Goal: Task Accomplishment & Management: Use online tool/utility

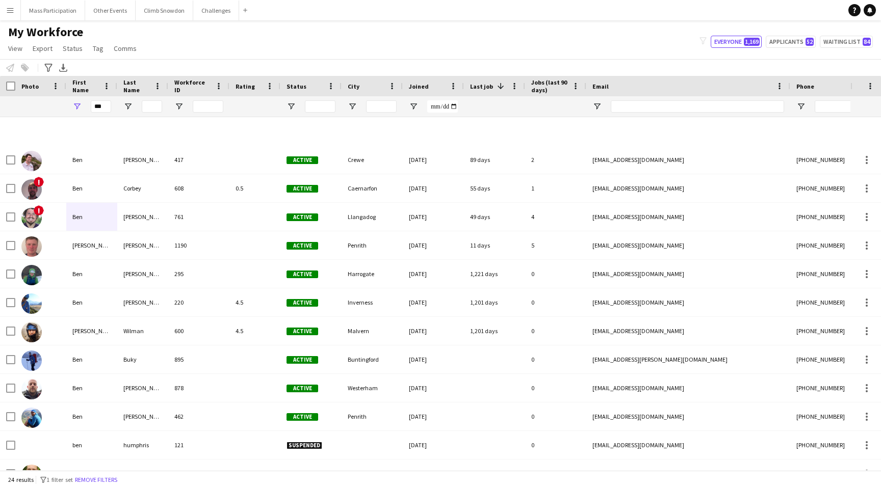
scroll to position [332, 0]
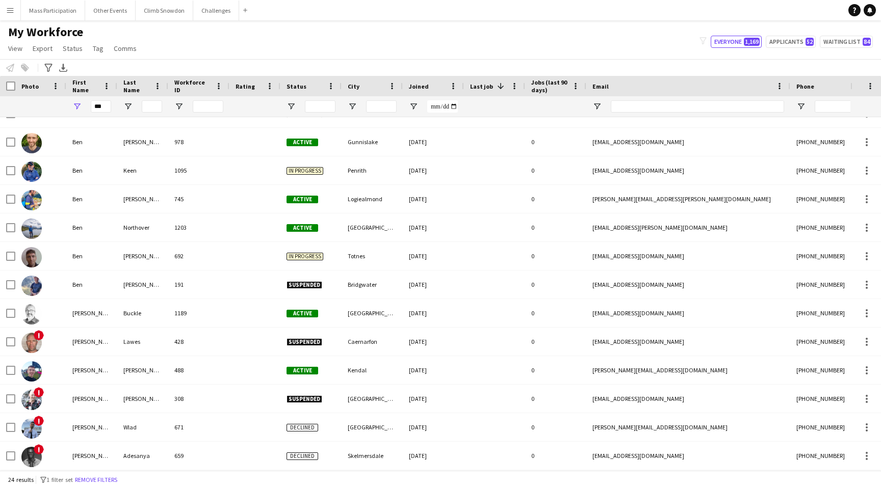
click at [5, 6] on button "Menu" at bounding box center [10, 10] width 20 height 20
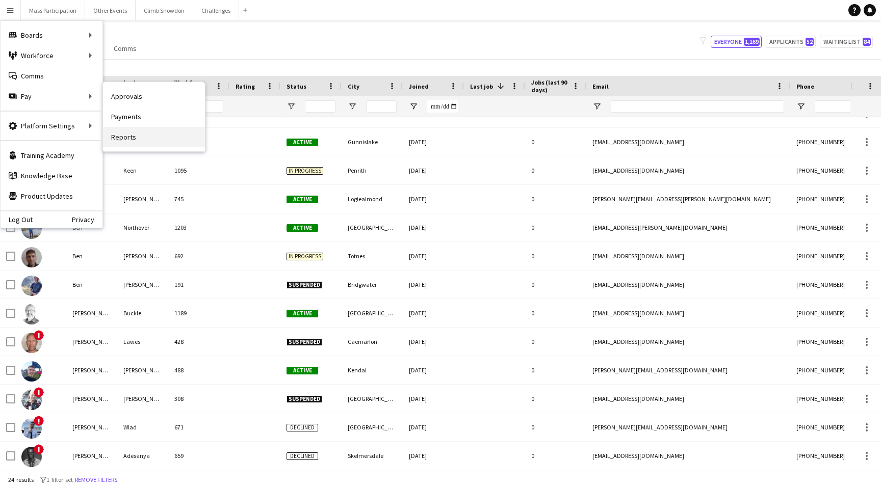
click at [133, 134] on link "Reports" at bounding box center [154, 137] width 102 height 20
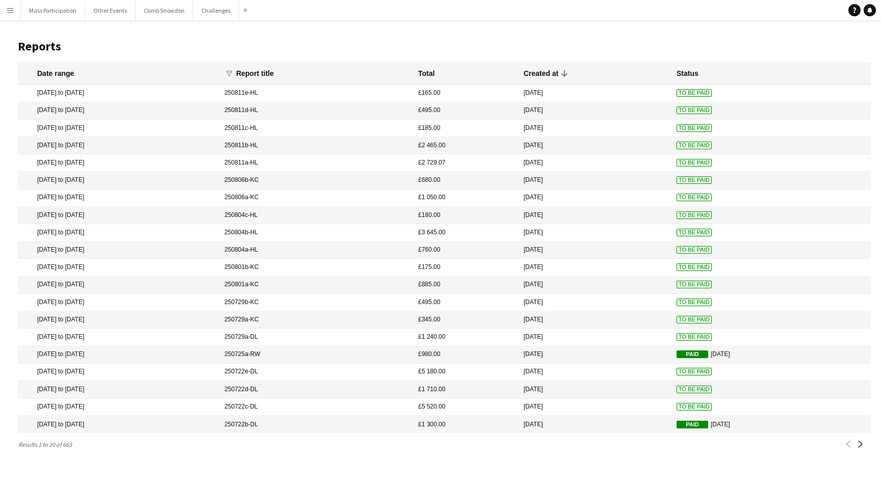
click at [145, 405] on mat-cell "[DATE] to [DATE]" at bounding box center [118, 407] width 201 height 17
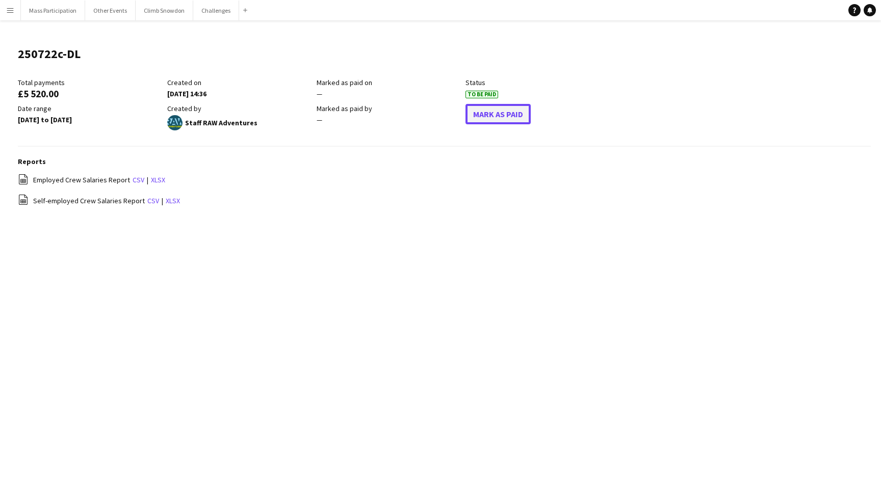
click at [491, 110] on button "Mark As Paid" at bounding box center [497, 114] width 65 height 20
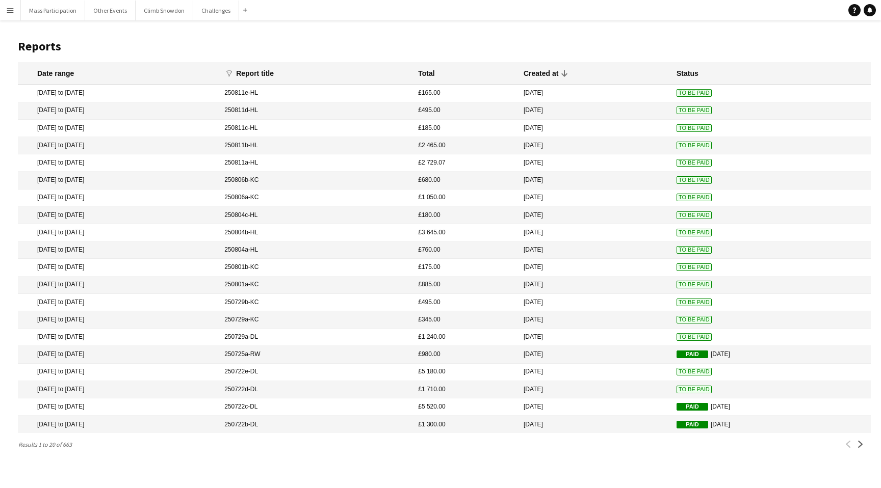
click at [149, 390] on mat-cell "[DATE] to [DATE]" at bounding box center [118, 389] width 201 height 17
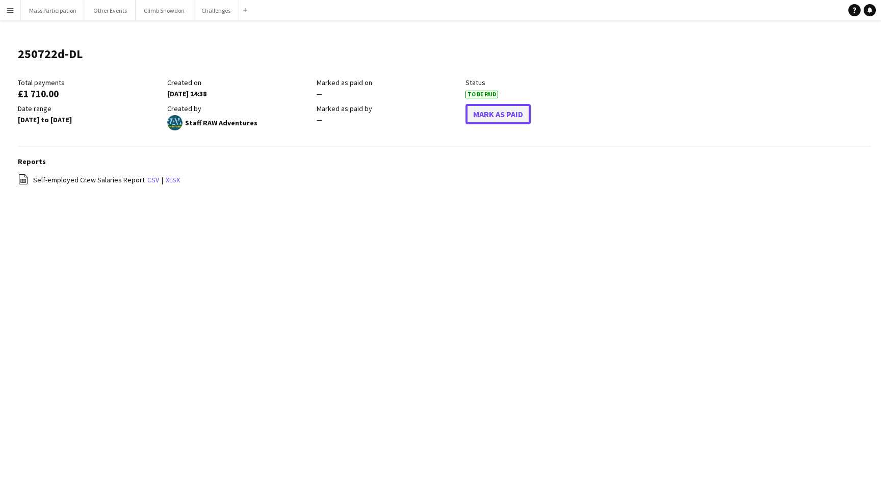
click at [500, 114] on button "Mark As Paid" at bounding box center [497, 114] width 65 height 20
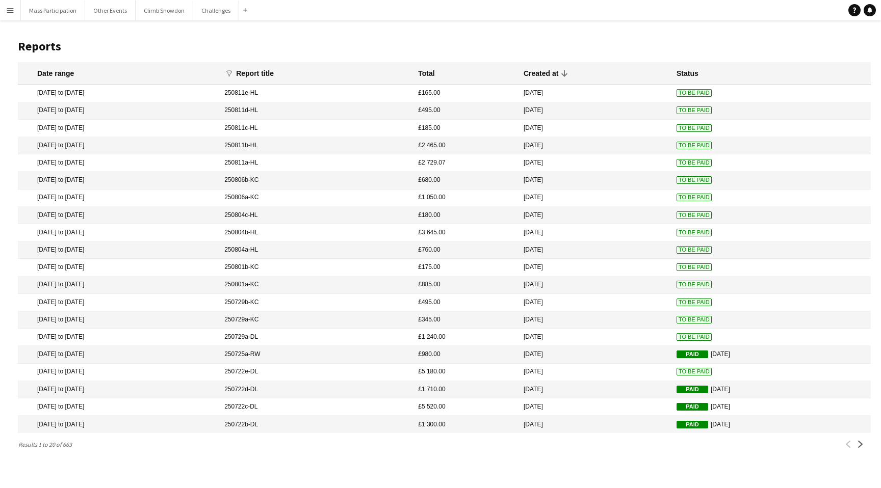
click at [166, 320] on mat-cell "[DATE] to [DATE]" at bounding box center [118, 319] width 201 height 17
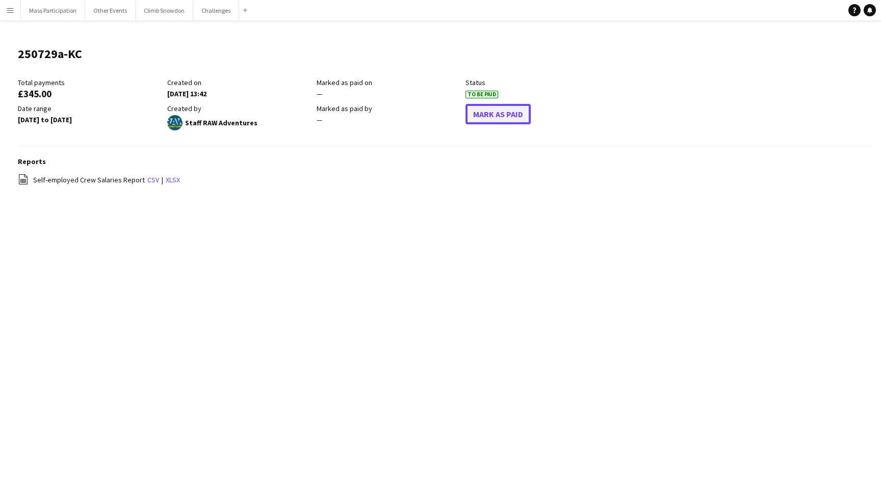
click at [491, 115] on button "Mark As Paid" at bounding box center [497, 114] width 65 height 20
